Goal: Information Seeking & Learning: Learn about a topic

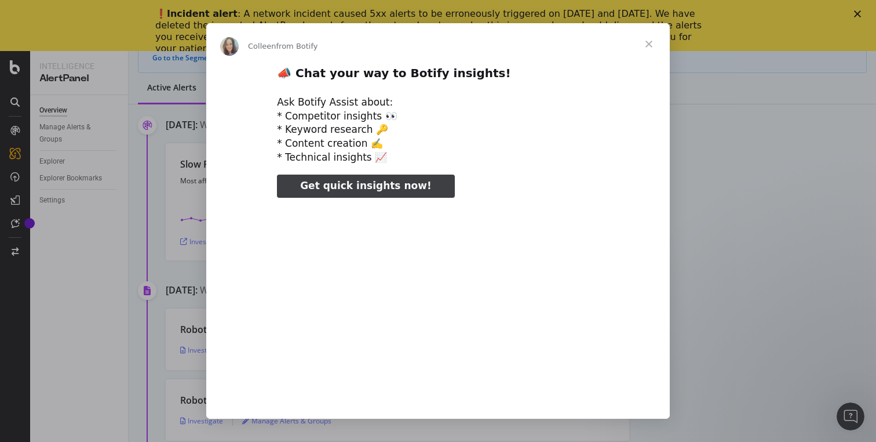
type input "344133"
click at [648, 41] on span "Close" at bounding box center [649, 44] width 42 height 42
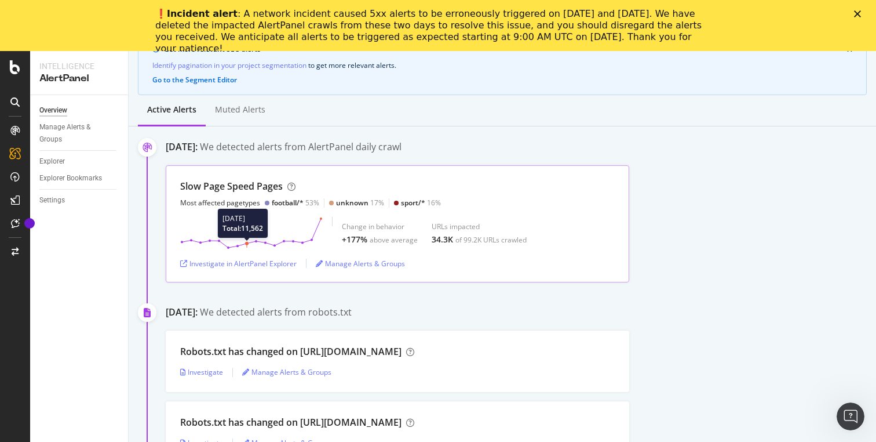
scroll to position [112, 0]
click at [238, 265] on div "Investigate in AlertPanel Explorer" at bounding box center [238, 265] width 116 height 10
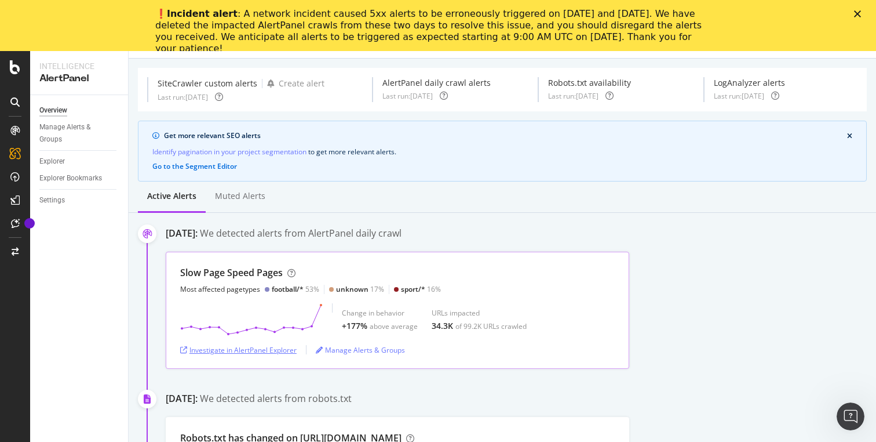
scroll to position [0, 0]
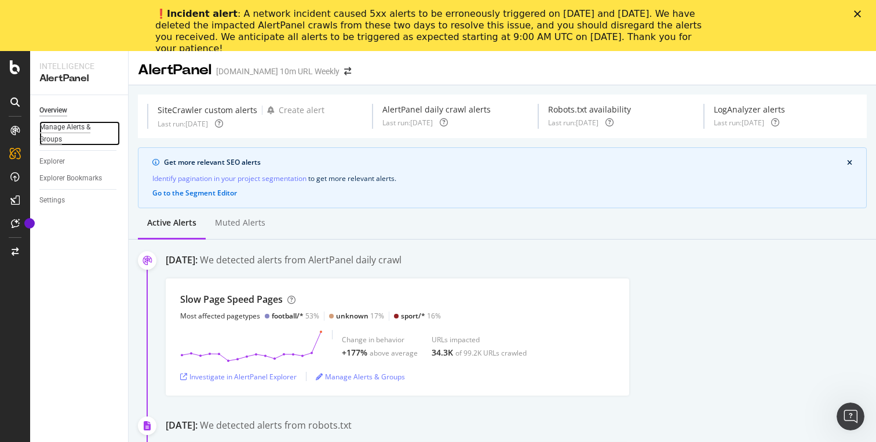
click at [64, 125] on div "Manage Alerts & Groups" at bounding box center [74, 133] width 70 height 24
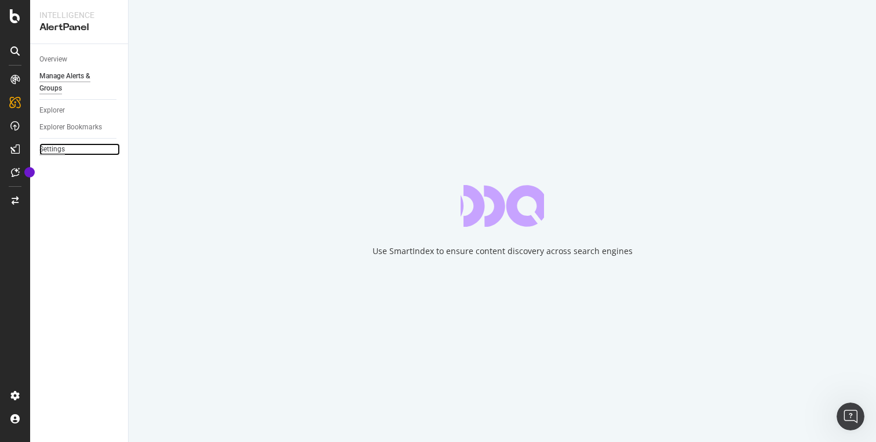
click at [59, 145] on div "Settings" at bounding box center [52, 149] width 26 height 12
select select "01"
select select "45"
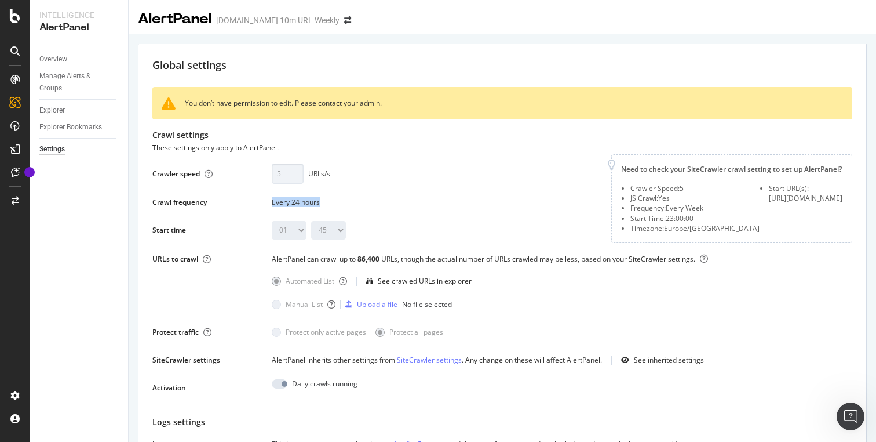
drag, startPoint x: 273, startPoint y: 203, endPoint x: 340, endPoint y: 203, distance: 66.7
click at [340, 203] on div "Every 24 hours" at bounding box center [435, 202] width 326 height 10
click at [357, 199] on div "Every 24 hours" at bounding box center [435, 202] width 326 height 10
drag, startPoint x: 265, startPoint y: 20, endPoint x: 301, endPoint y: 20, distance: 36.5
click at [301, 20] on div "[DOMAIN_NAME] 10m URL Weekly" at bounding box center [277, 20] width 123 height 12
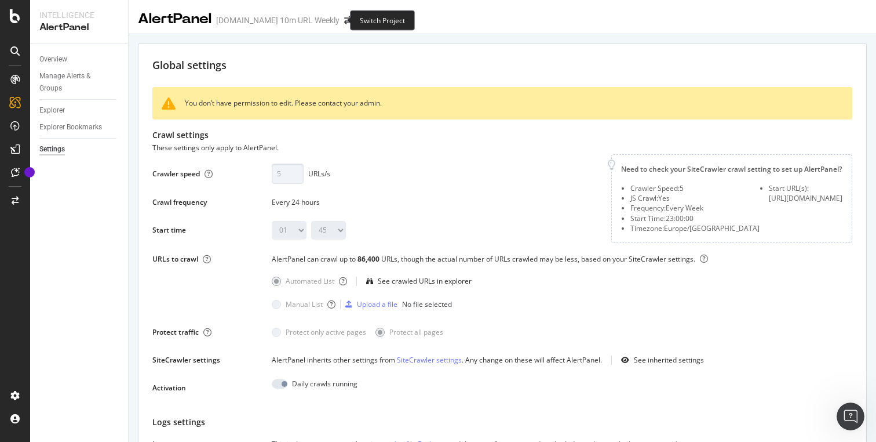
click at [398, 18] on div "Switch Project" at bounding box center [382, 20] width 65 height 20
drag, startPoint x: 708, startPoint y: 218, endPoint x: 633, endPoint y: 218, distance: 75.3
click at [633, 218] on div "Crawler Speed: 5 JS Crawl: Yes Frequency: Every Week Start Time: 23:00:00 Timez…" at bounding box center [731, 208] width 221 height 50
click at [658, 211] on li "Frequency: Every Week" at bounding box center [695, 208] width 129 height 10
click at [655, 21] on div "AlertPanel talksport.com 10m URL Weekly" at bounding box center [503, 14] width 748 height 29
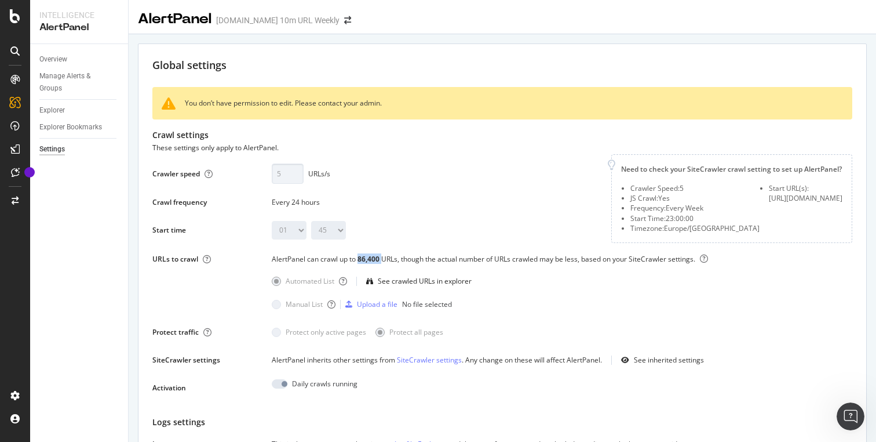
drag, startPoint x: 358, startPoint y: 268, endPoint x: 382, endPoint y: 270, distance: 23.9
click at [382, 270] on div "AlertPanel can crawl up to 86,400 URLs, though the actual number of URLs crawle…" at bounding box center [562, 262] width 581 height 19
click at [396, 264] on div "AlertPanel can crawl up to 86,400 URLs, though the actual number of URLs crawle…" at bounding box center [562, 262] width 581 height 19
drag, startPoint x: 359, startPoint y: 269, endPoint x: 380, endPoint y: 271, distance: 20.9
click at [380, 264] on div "86,400" at bounding box center [370, 259] width 24 height 10
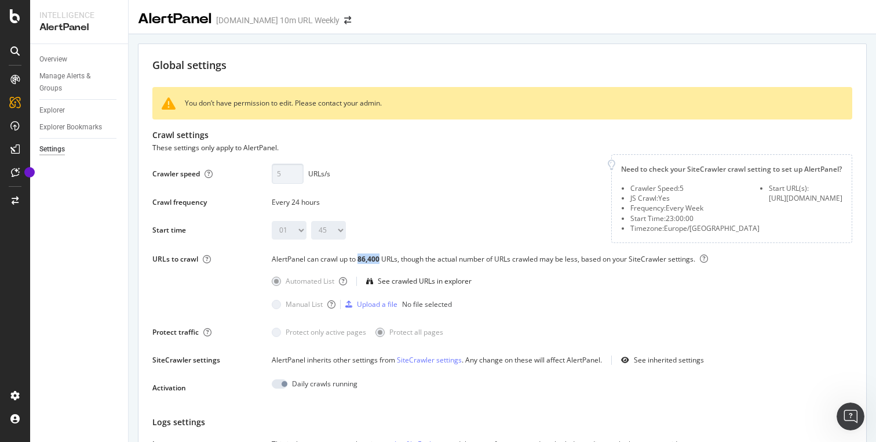
copy div "86,400"
click at [441, 219] on div "Crawler speed 5 URLs/s Saving this setting generate the scope of your daily ale…" at bounding box center [374, 196] width 445 height 85
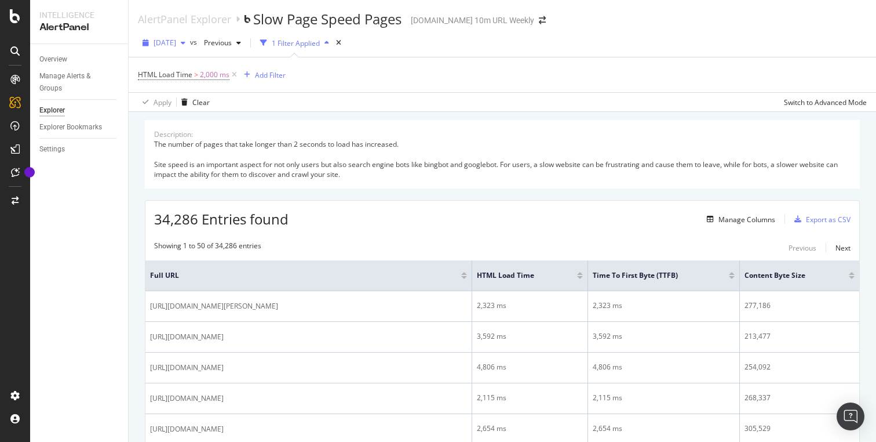
click at [190, 40] on div "button" at bounding box center [183, 42] width 14 height 7
click at [359, 67] on div "HTML Load Time > 2,000 ms Add Filter" at bounding box center [502, 74] width 729 height 35
